Goal: Task Accomplishment & Management: Manage account settings

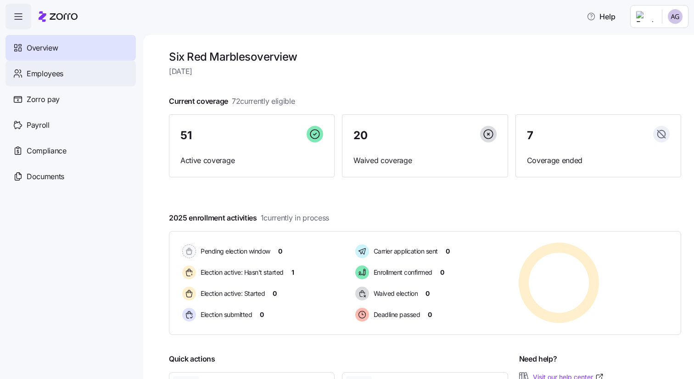
click at [45, 70] on span "Employees" at bounding box center [45, 73] width 37 height 11
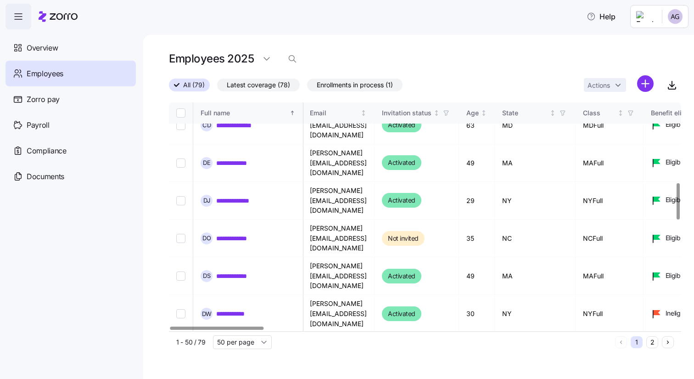
scroll to position [501, 1]
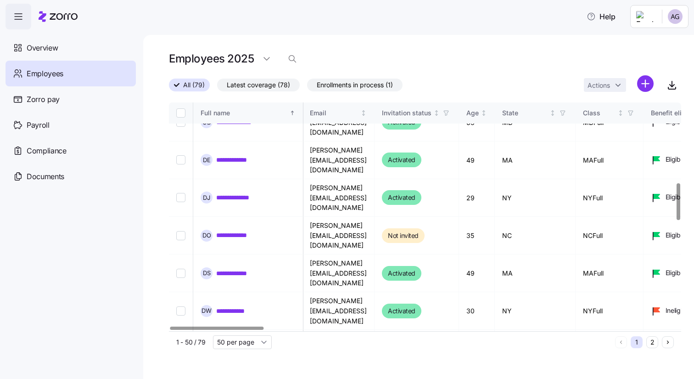
click at [248, 378] on link "**********" at bounding box center [241, 386] width 51 height 9
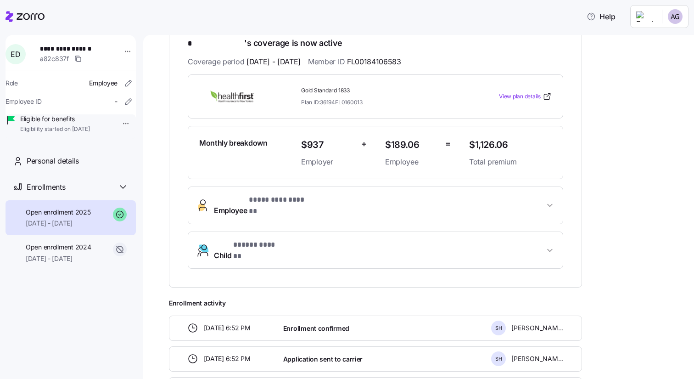
scroll to position [182, 0]
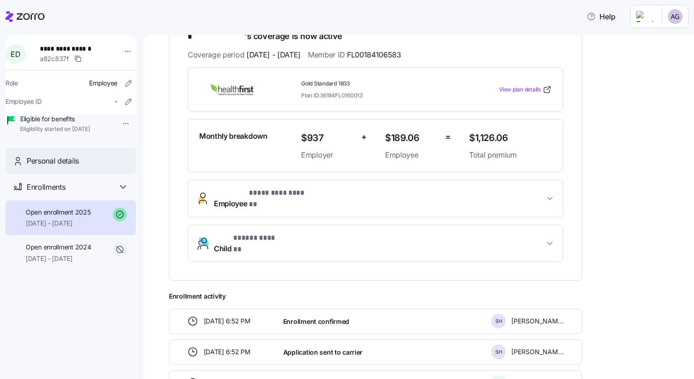
click at [79, 174] on div "Personal details" at bounding box center [71, 161] width 130 height 26
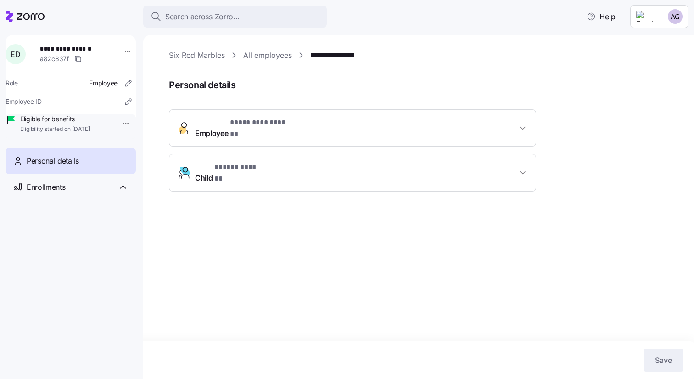
click at [305, 127] on span "Employee * ********* ****** *" at bounding box center [356, 128] width 322 height 22
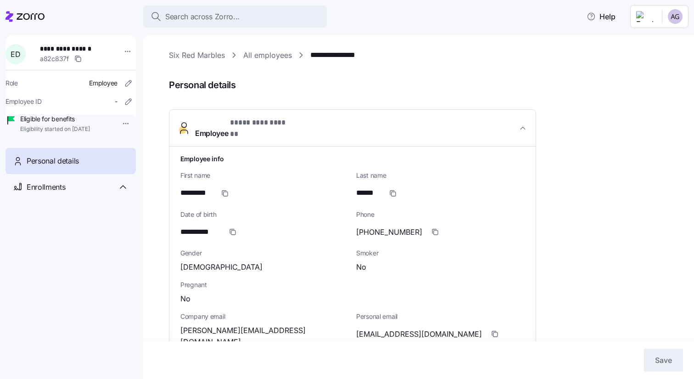
click at [270, 57] on link "All employees" at bounding box center [267, 55] width 49 height 11
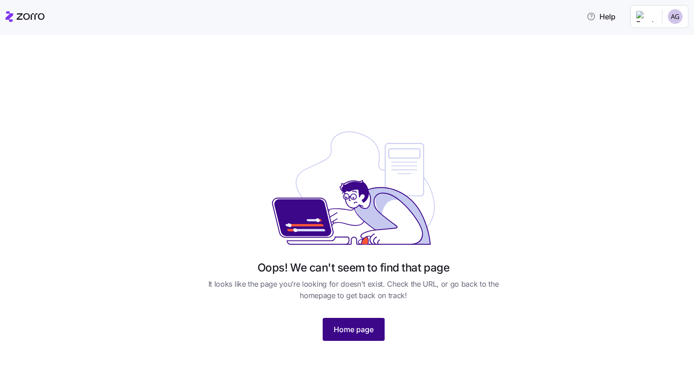
click at [335, 324] on span "Home page" at bounding box center [354, 329] width 40 height 11
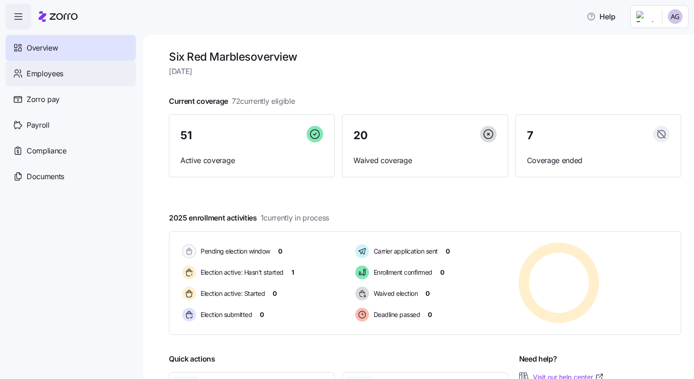
click at [58, 76] on span "Employees" at bounding box center [45, 73] width 37 height 11
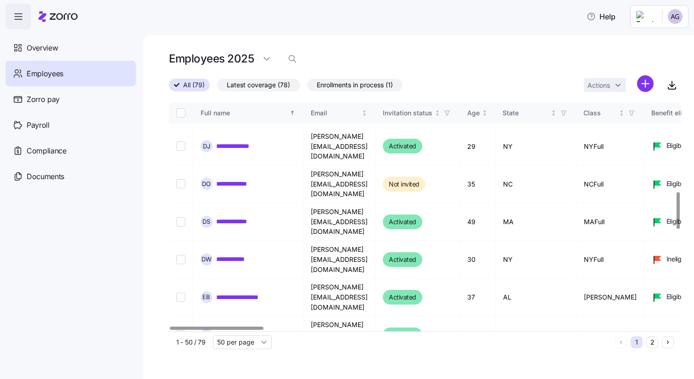
scroll to position [602, 0]
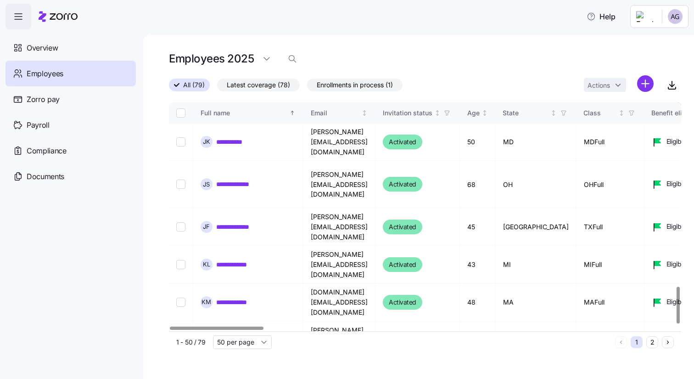
scroll to position [1159, 0]
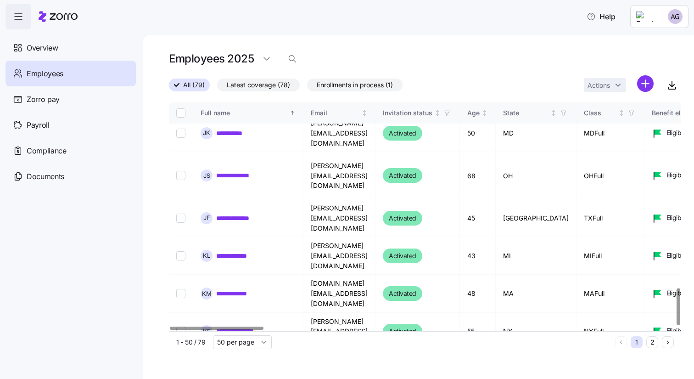
click at [649, 344] on button "2" at bounding box center [653, 342] width 12 height 12
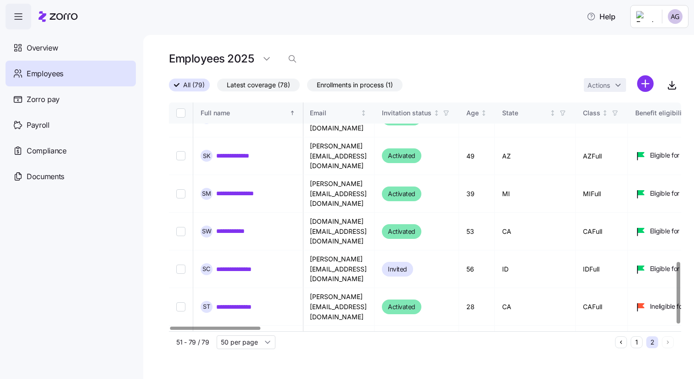
scroll to position [594, 1]
